Goal: Find specific page/section: Find specific page/section

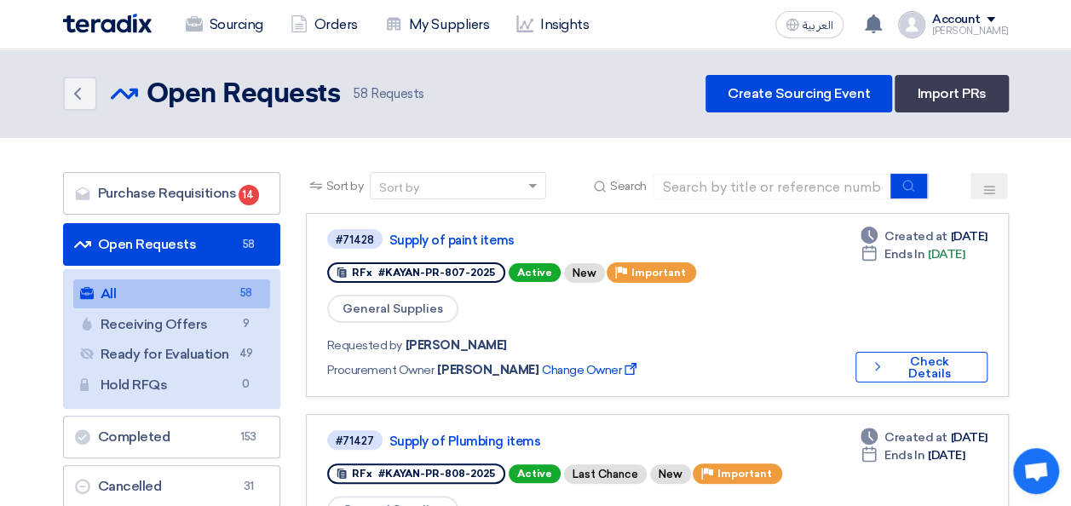
click at [425, 20] on link "My Suppliers" at bounding box center [437, 24] width 131 height 37
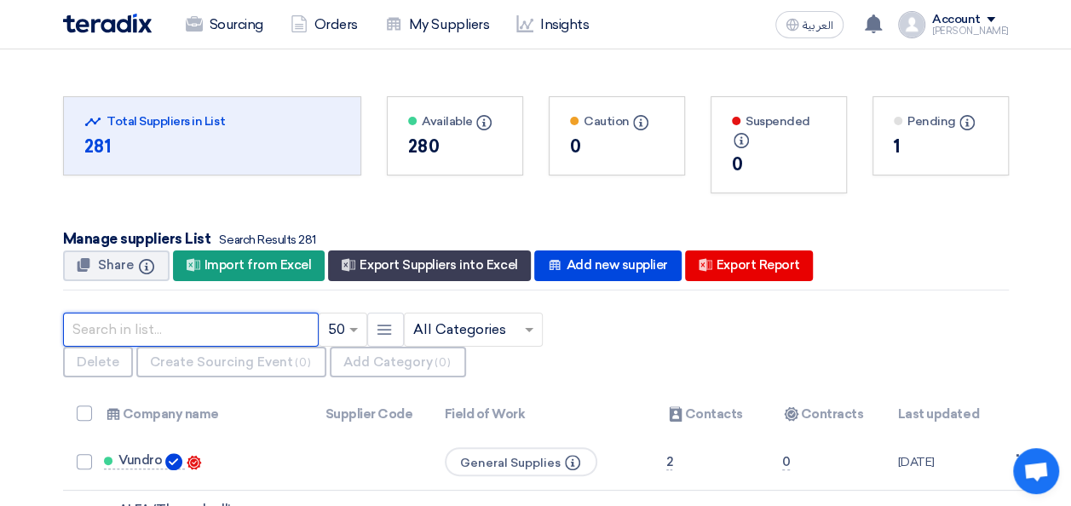
click at [155, 332] on input "text" at bounding box center [191, 330] width 256 height 34
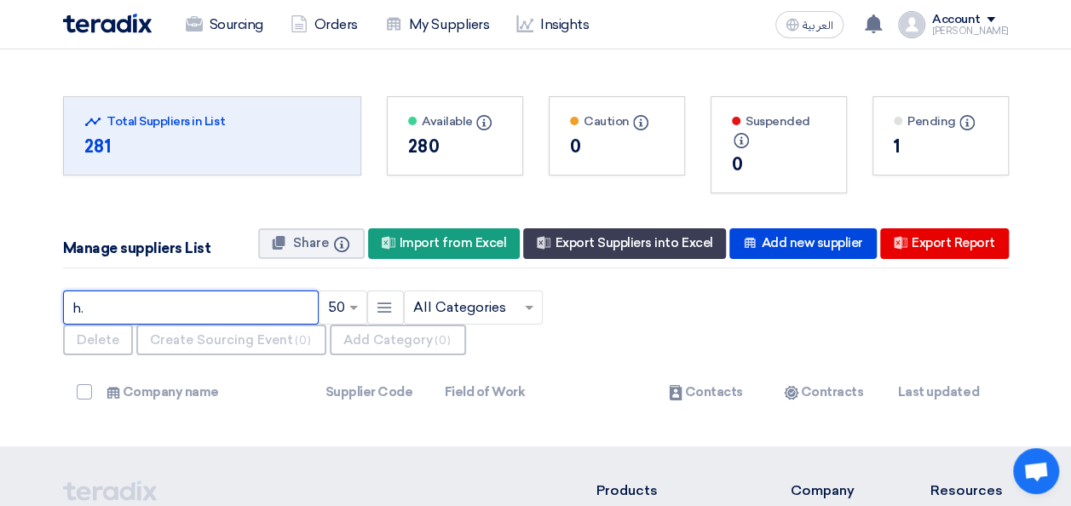
type input "h"
type input "compuroots"
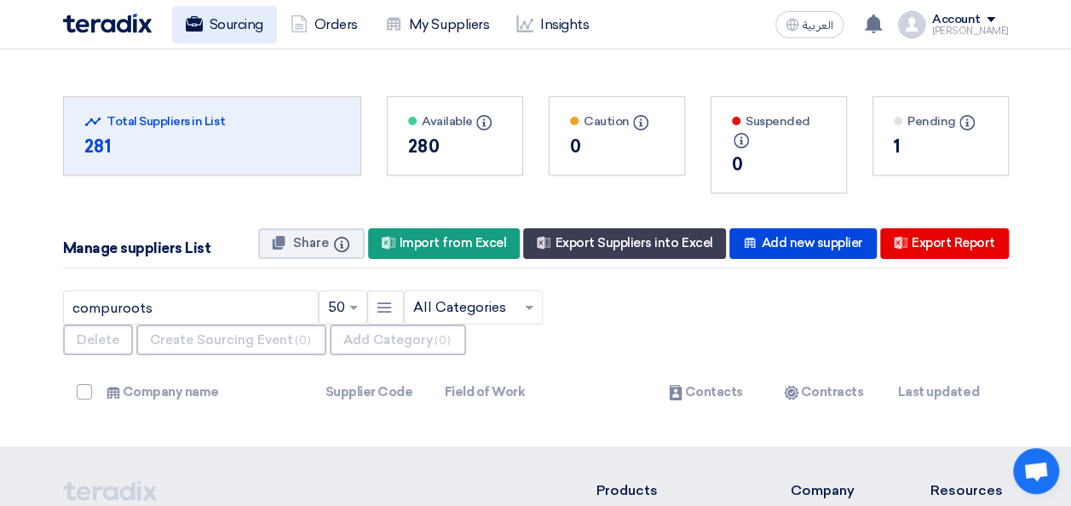
click at [232, 33] on link "Sourcing" at bounding box center [224, 24] width 105 height 37
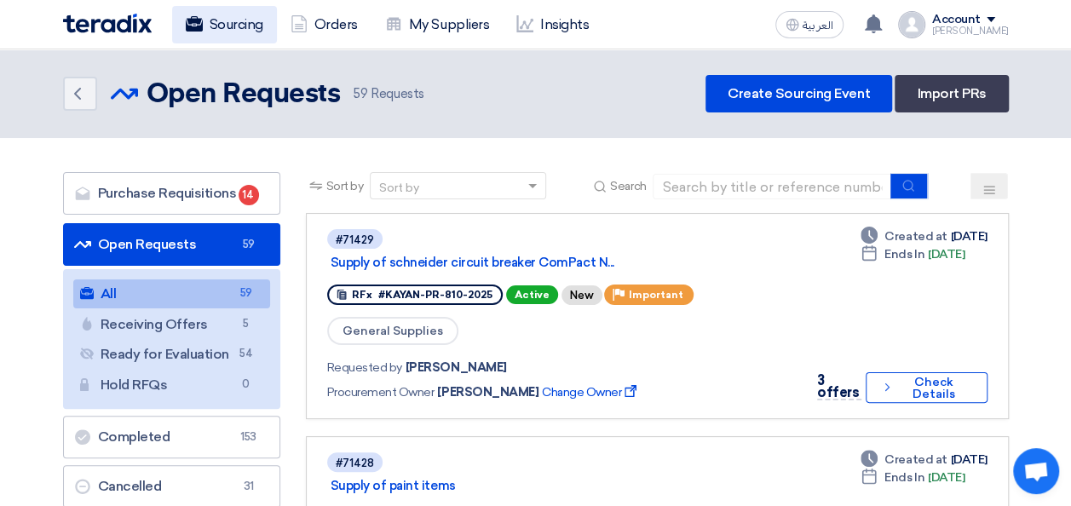
click at [237, 32] on link "Sourcing" at bounding box center [224, 24] width 105 height 37
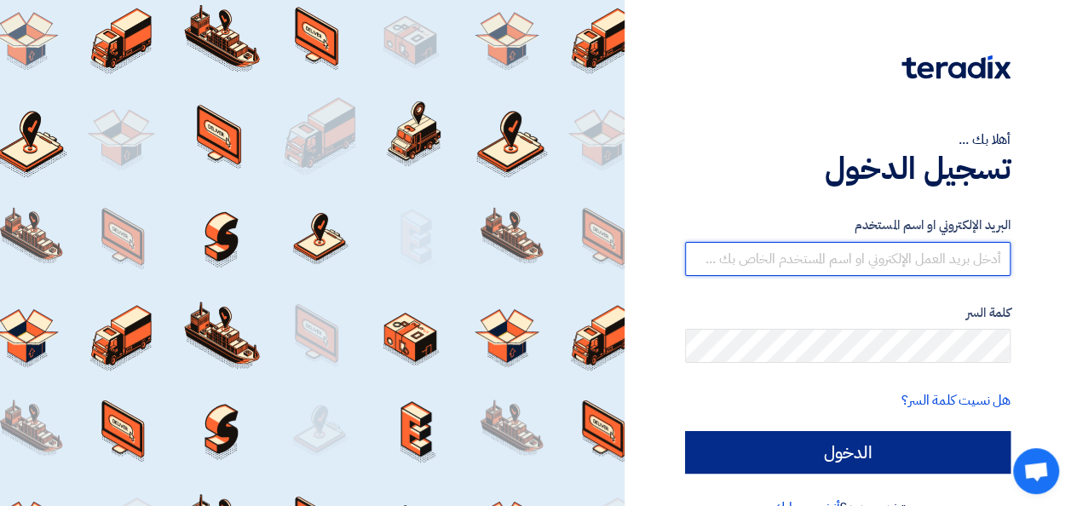
type input "mohamed.saudi@eaec.com.eg"
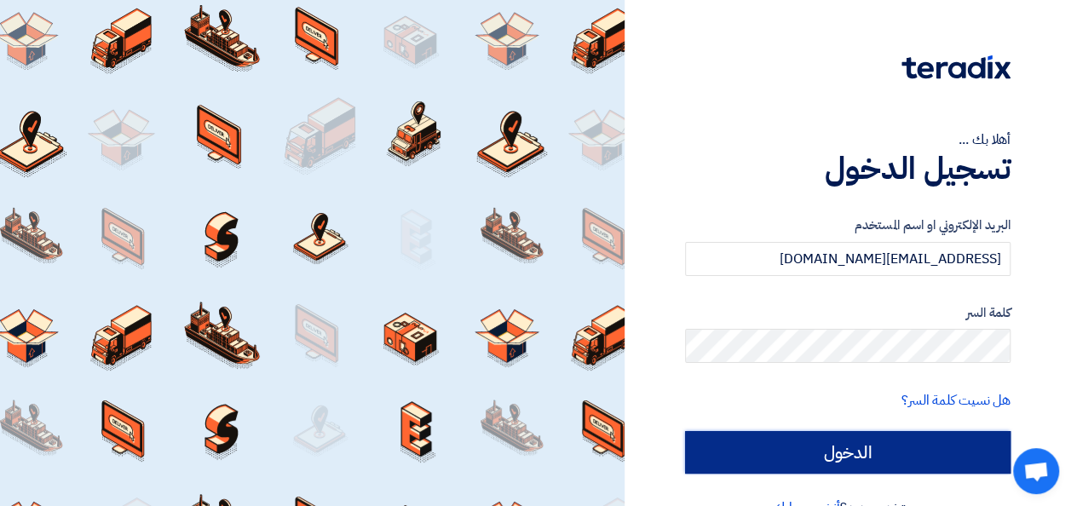
click at [884, 464] on input "الدخول" at bounding box center [847, 452] width 325 height 43
type input "Sign in"
